Goal: Information Seeking & Learning: Learn about a topic

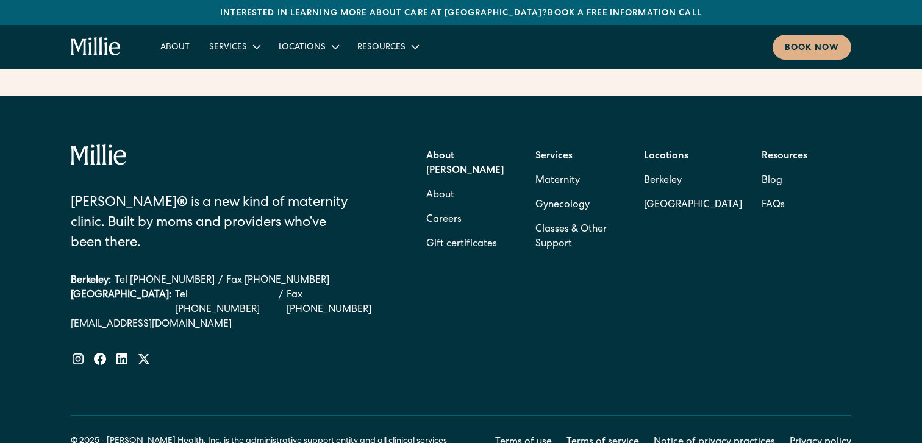
scroll to position [5025, 0]
click at [363, 98] on link "FAQs" at bounding box center [372, 97] width 41 height 20
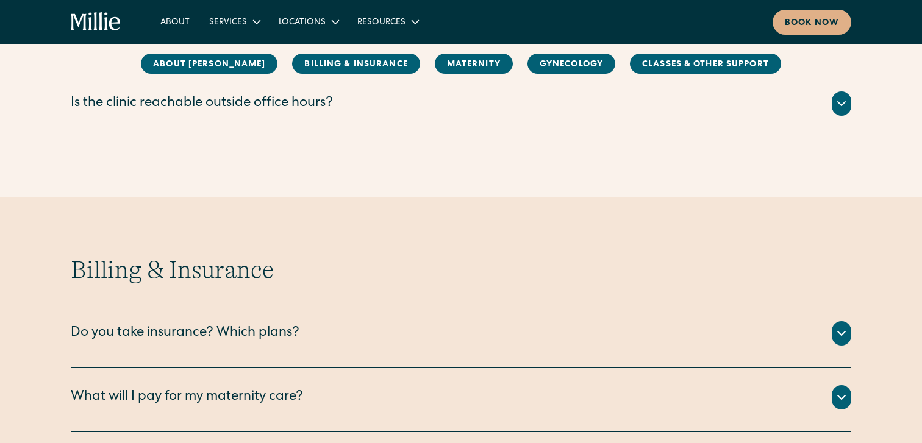
scroll to position [530, 0]
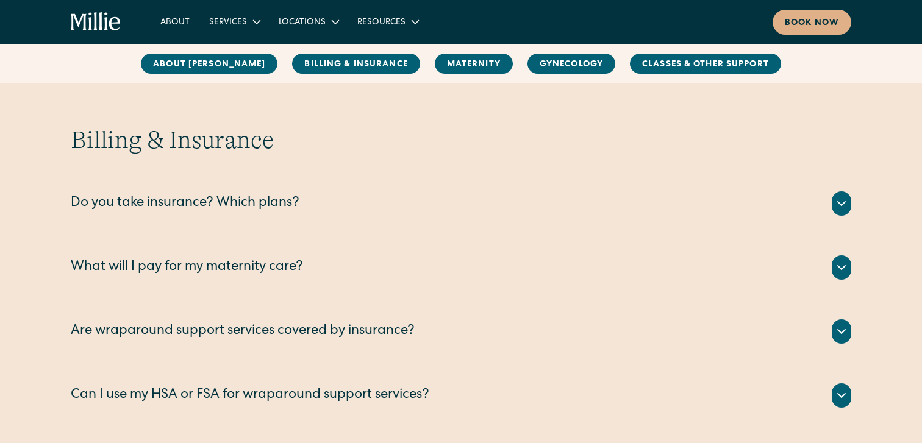
click at [295, 199] on div "Do you take insurance? Which plans?" at bounding box center [185, 204] width 229 height 20
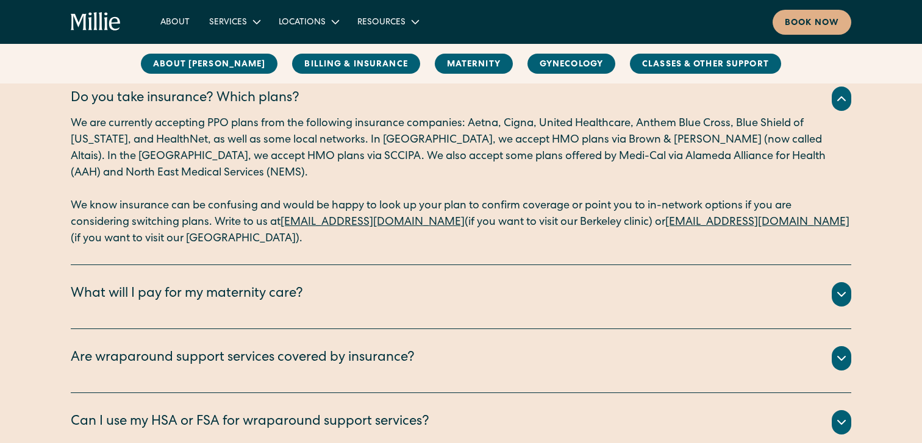
scroll to position [693, 0]
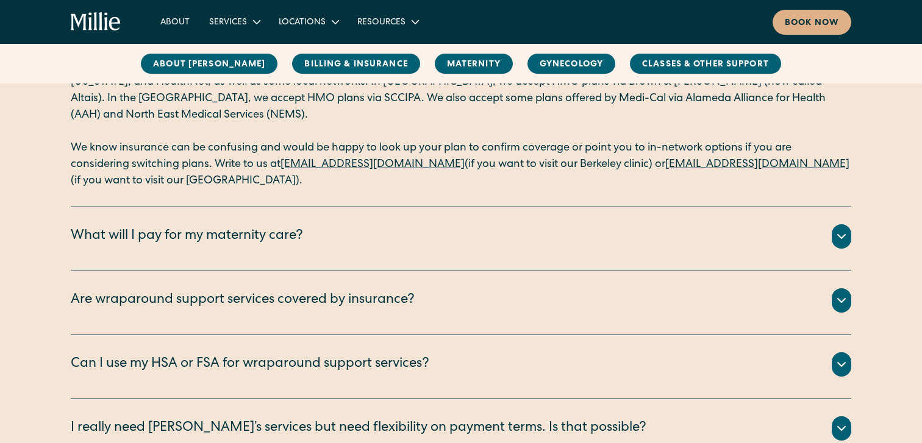
click at [349, 244] on div "What will I pay for my maternity care?" at bounding box center [461, 236] width 780 height 24
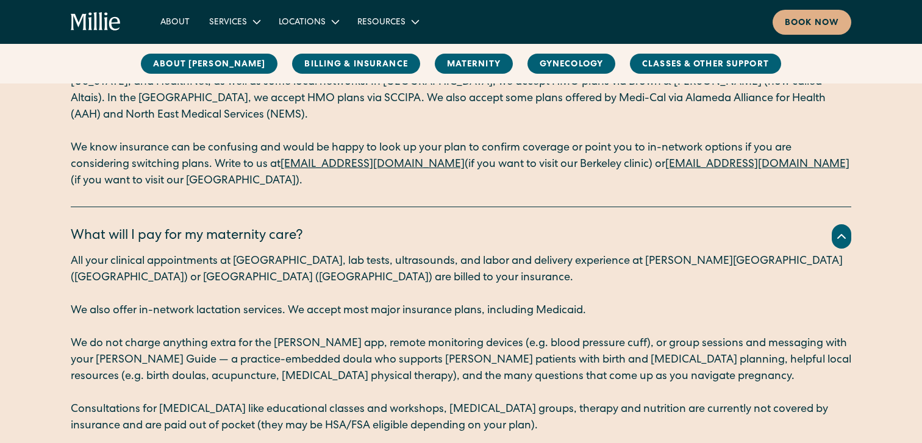
click at [349, 245] on div "What will I pay for my maternity care?" at bounding box center [461, 236] width 780 height 24
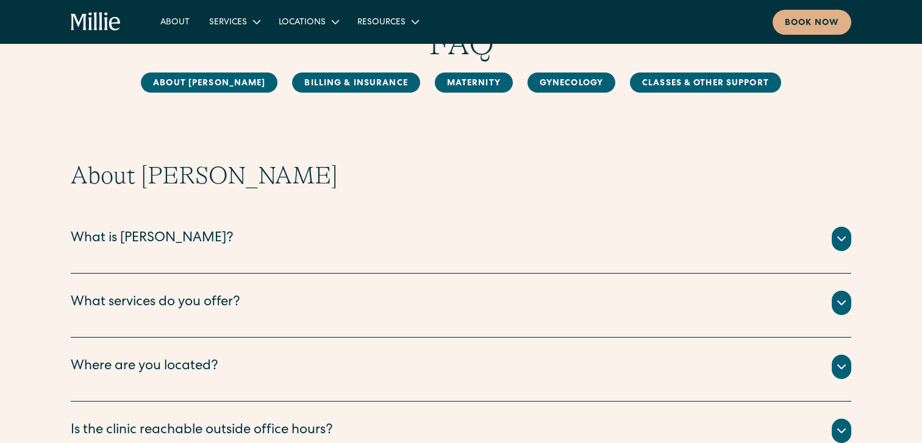
scroll to position [0, 0]
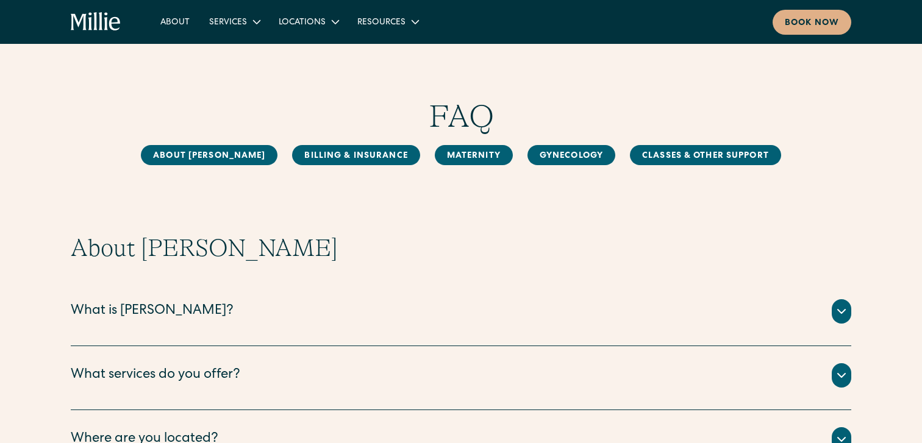
click at [104, 29] on icon "home" at bounding box center [96, 22] width 51 height 20
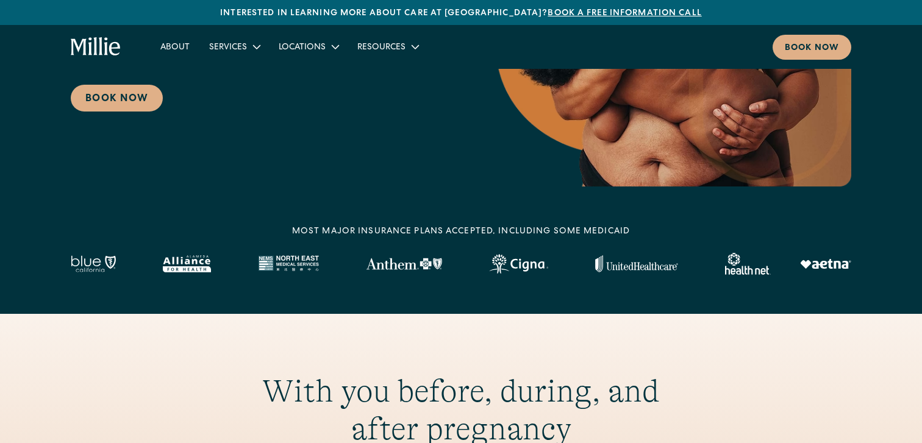
scroll to position [267, 0]
